Goal: Task Accomplishment & Management: Manage account settings

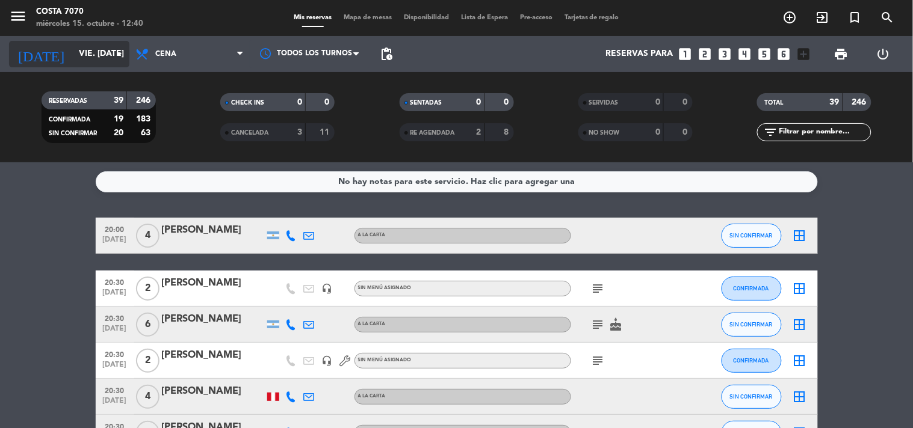
click at [105, 63] on input "vie. [DATE]" at bounding box center [130, 54] width 114 height 22
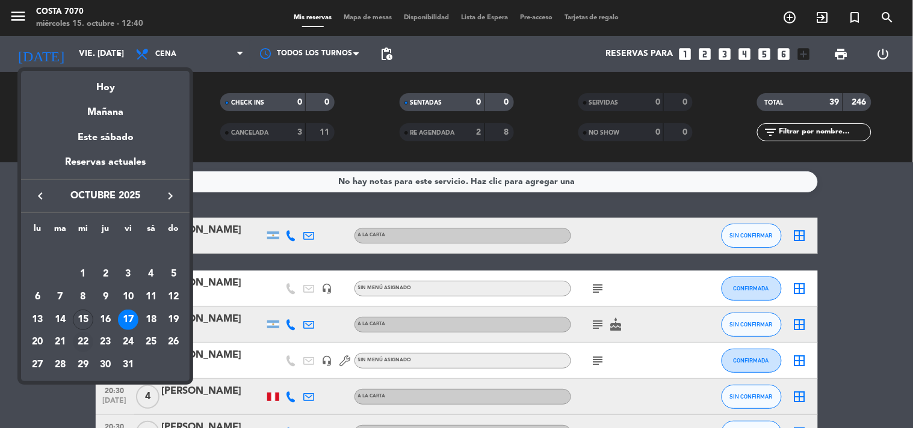
click at [83, 342] on div "22" at bounding box center [83, 342] width 20 height 20
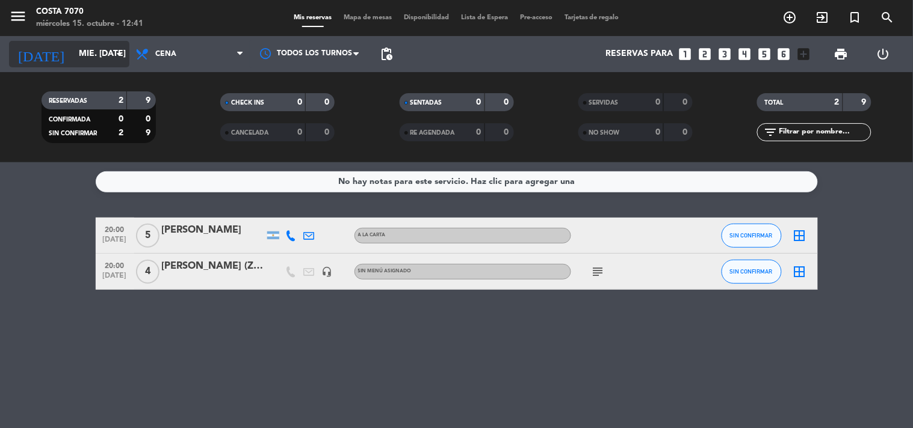
click at [94, 55] on input "mié. [DATE]" at bounding box center [130, 54] width 114 height 22
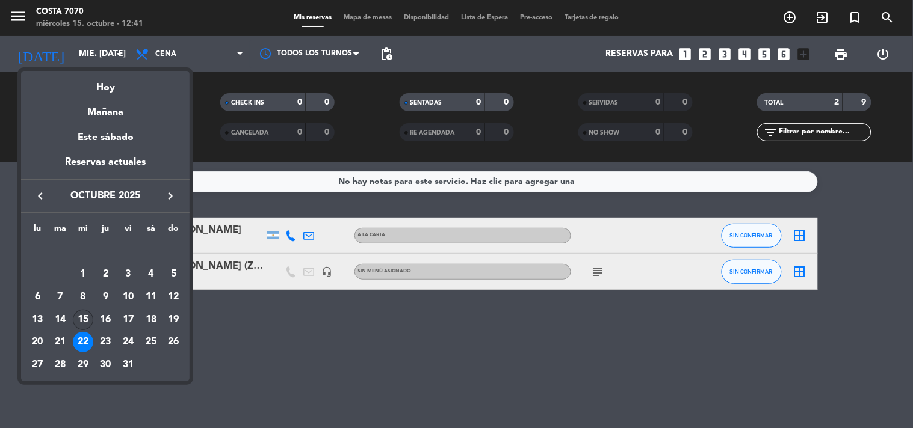
click at [80, 321] on div "15" at bounding box center [83, 320] width 20 height 20
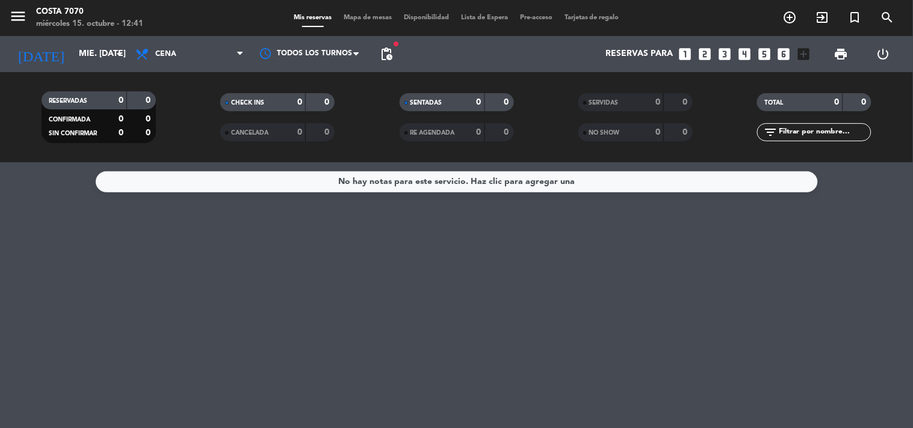
click at [79, 72] on div "RESERVADAS 0 0 CONFIRMADA 0 0 SIN CONFIRMAR 0 0 CHECK INS 0 0 CANCELADA 0 0 SEN…" at bounding box center [456, 117] width 913 height 90
click at [80, 61] on input "mié. [DATE]" at bounding box center [130, 54] width 114 height 22
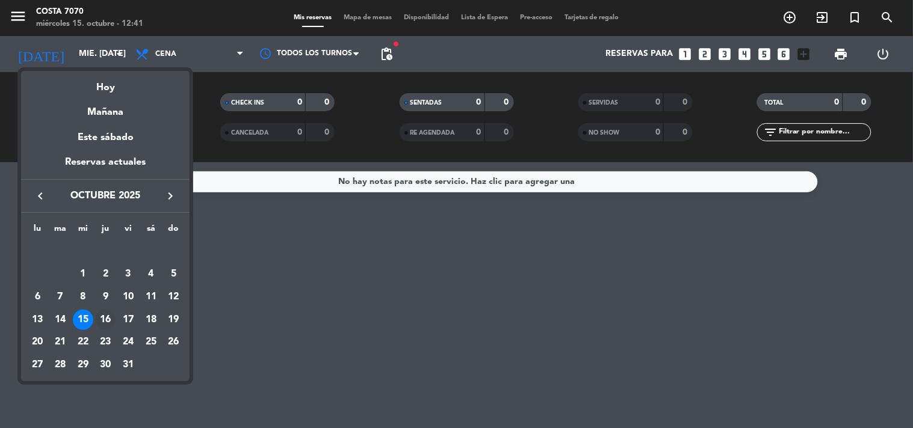
click at [105, 321] on div "16" at bounding box center [105, 320] width 20 height 20
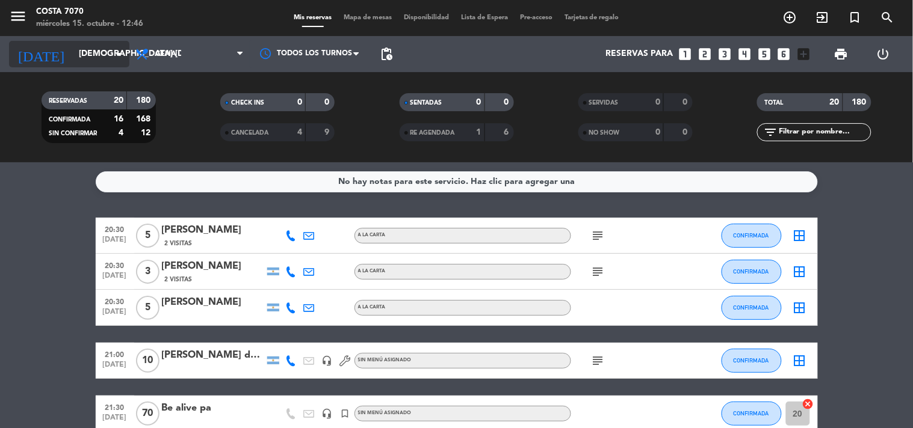
click at [87, 60] on input "[DEMOGRAPHIC_DATA] [DATE]" at bounding box center [130, 54] width 114 height 22
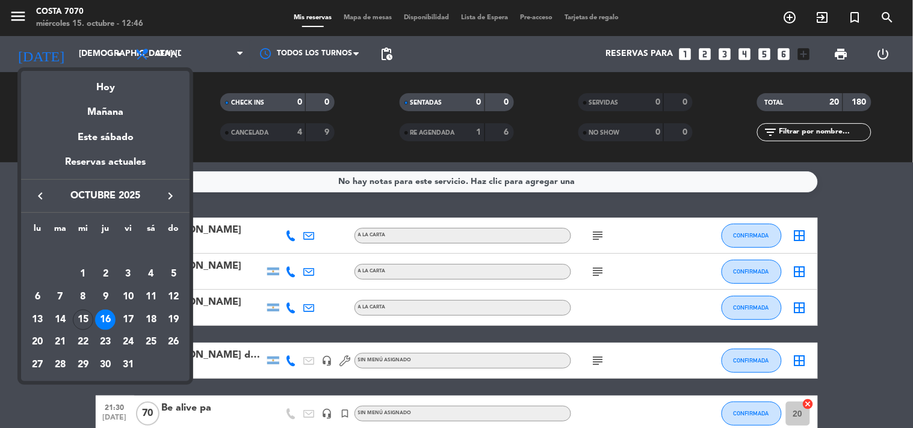
click at [129, 317] on div "17" at bounding box center [128, 320] width 20 height 20
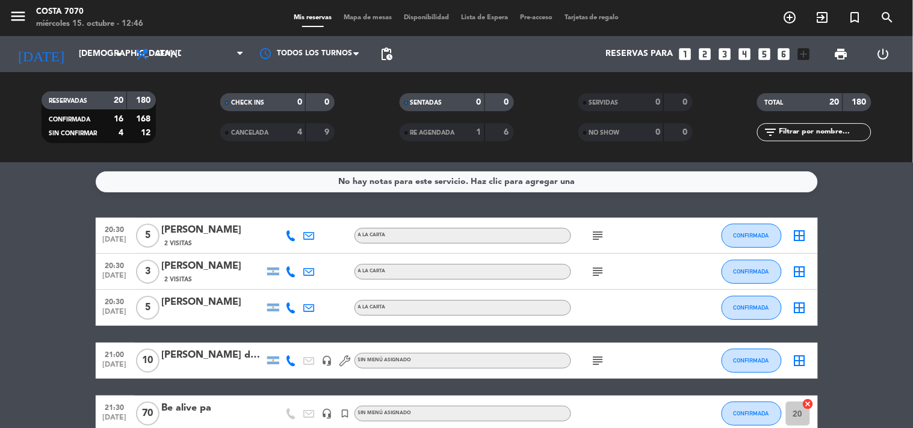
type input "vie. [DATE]"
click at [792, 131] on input "text" at bounding box center [823, 132] width 93 height 13
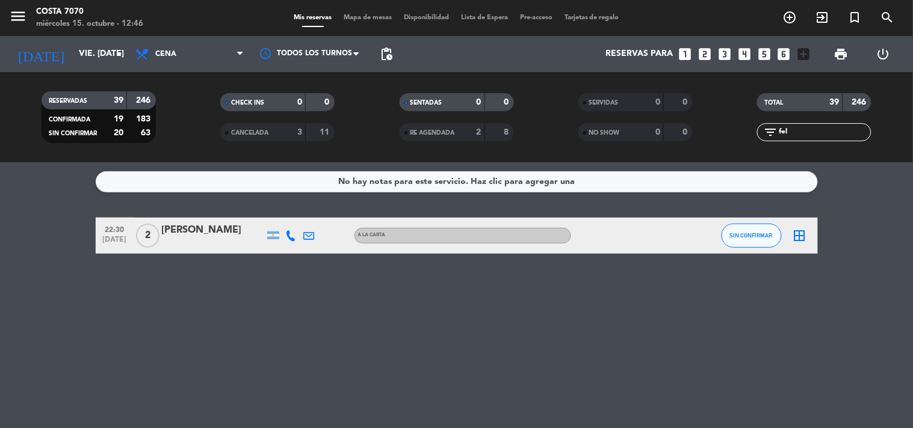
type input "fel"
click at [762, 232] on span "SIN CONFIRMAR" at bounding box center [751, 235] width 43 height 7
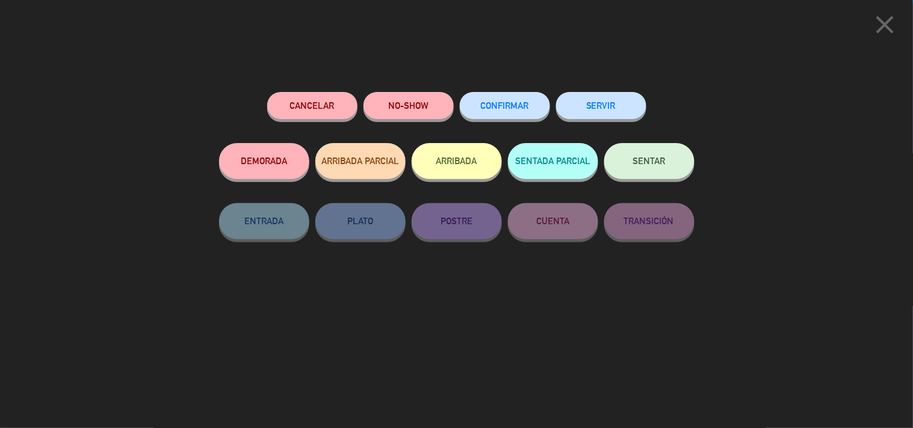
click at [514, 104] on span "CONFIRMAR" at bounding box center [505, 105] width 48 height 10
